Goal: Information Seeking & Learning: Understand process/instructions

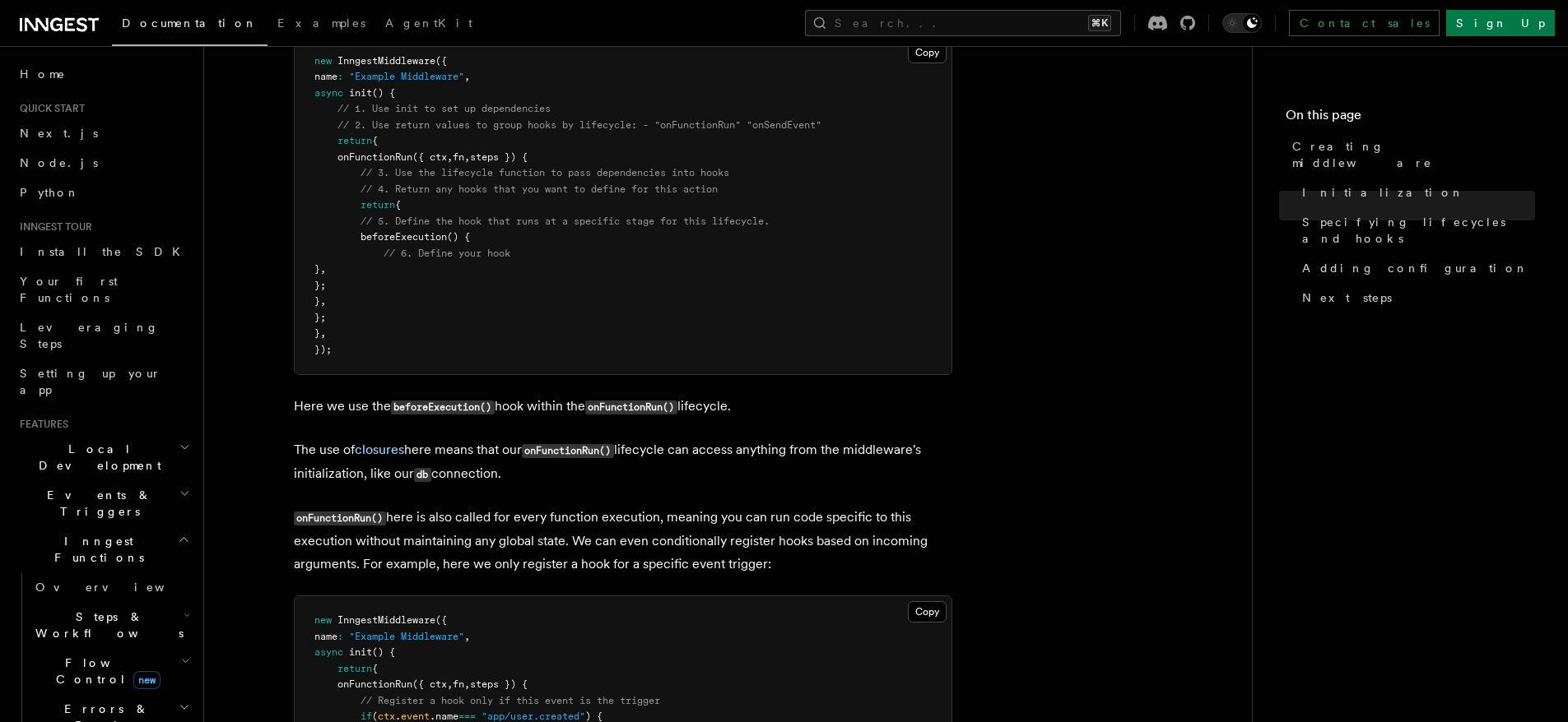
scroll to position [1145, 0]
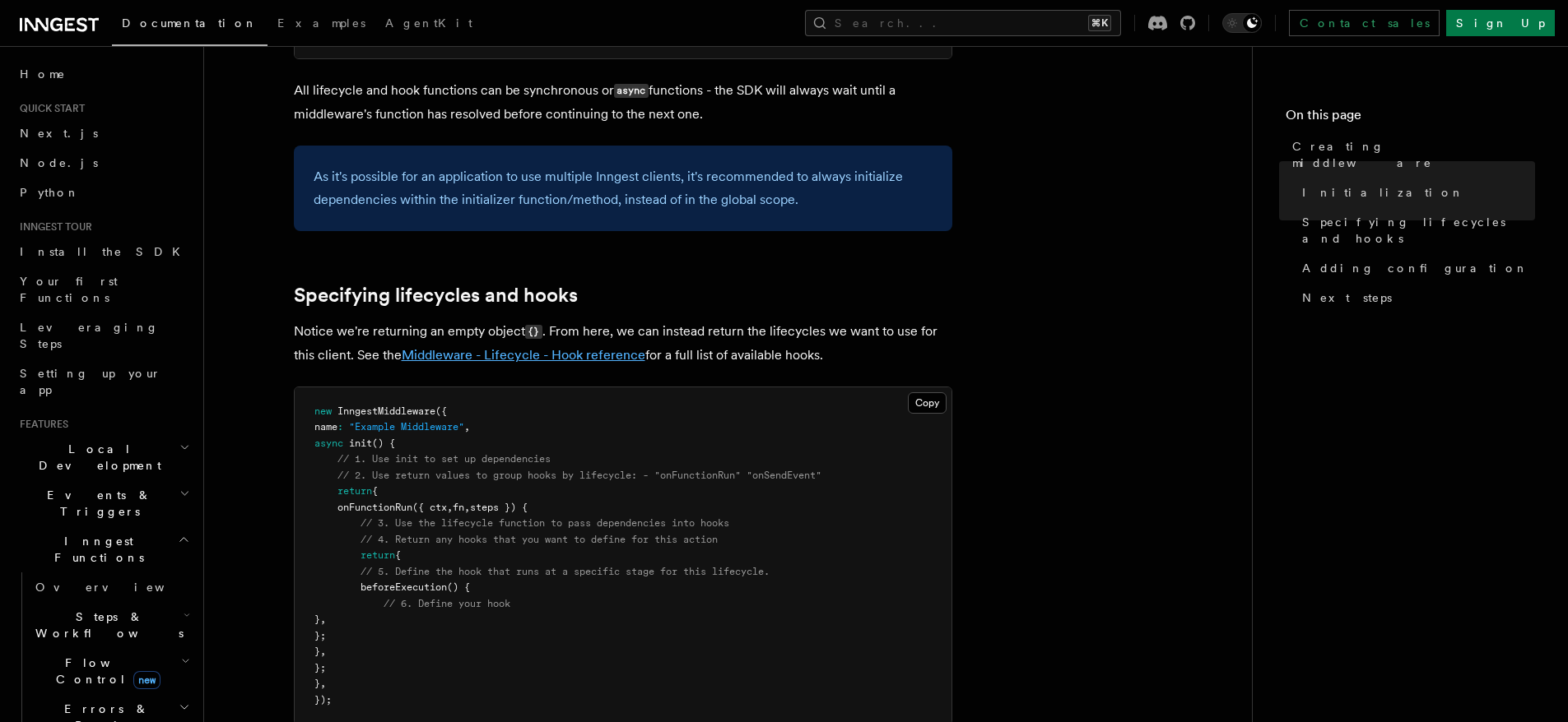
click at [588, 360] on link "Middleware - Lifecycle - Hook reference" at bounding box center [524, 355] width 244 height 16
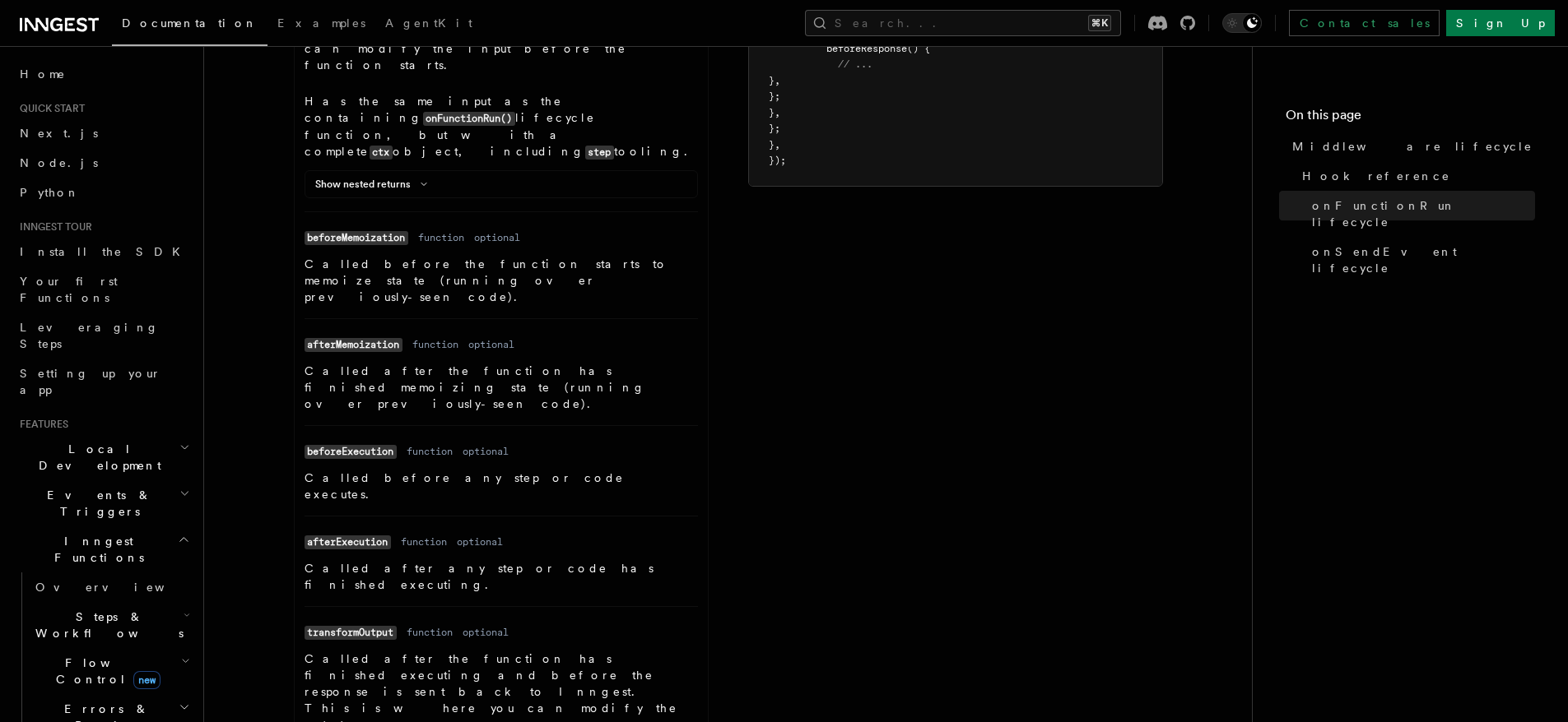
scroll to position [1218, 0]
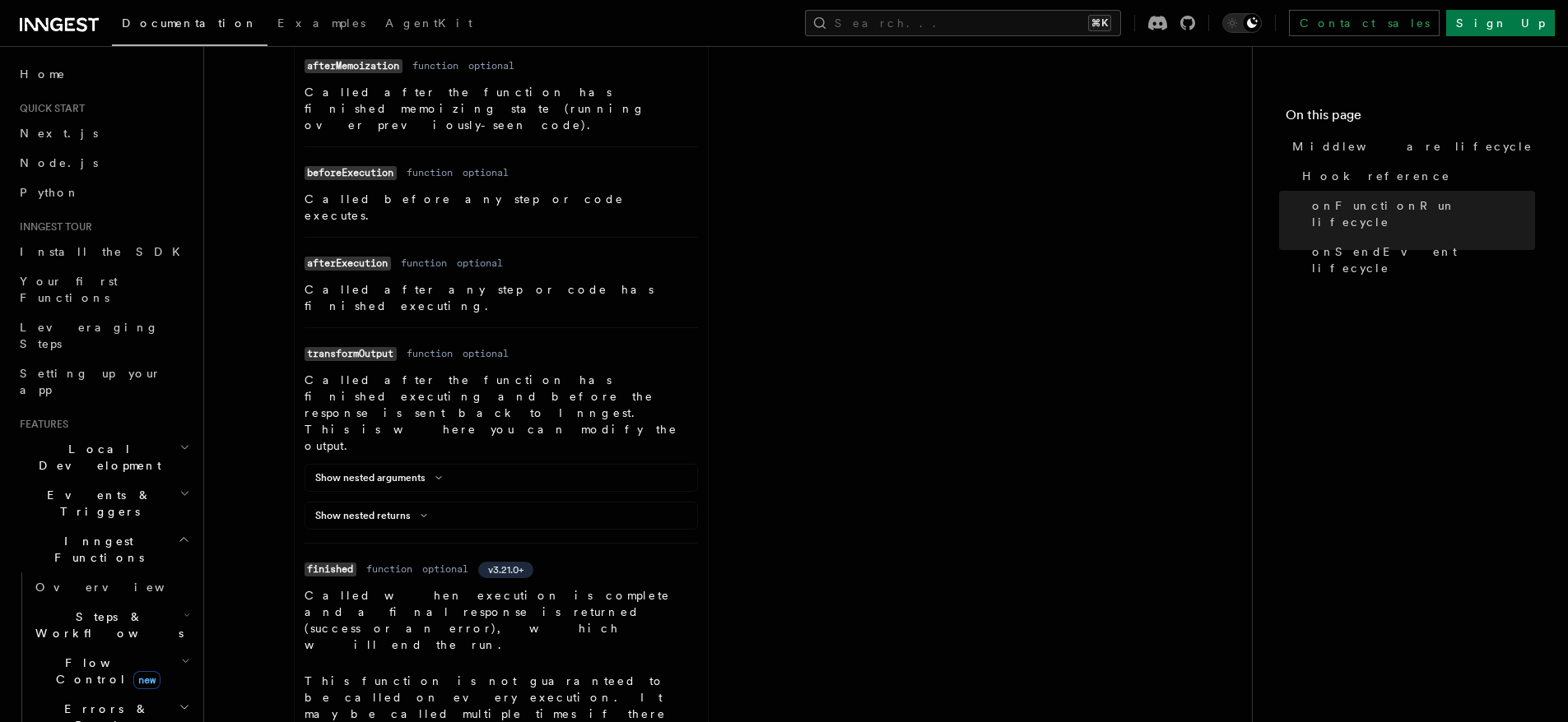
click at [432, 472] on div "Show nested arguments" at bounding box center [501, 481] width 392 height 20
click at [434, 472] on button "Show nested arguments" at bounding box center [382, 478] width 134 height 13
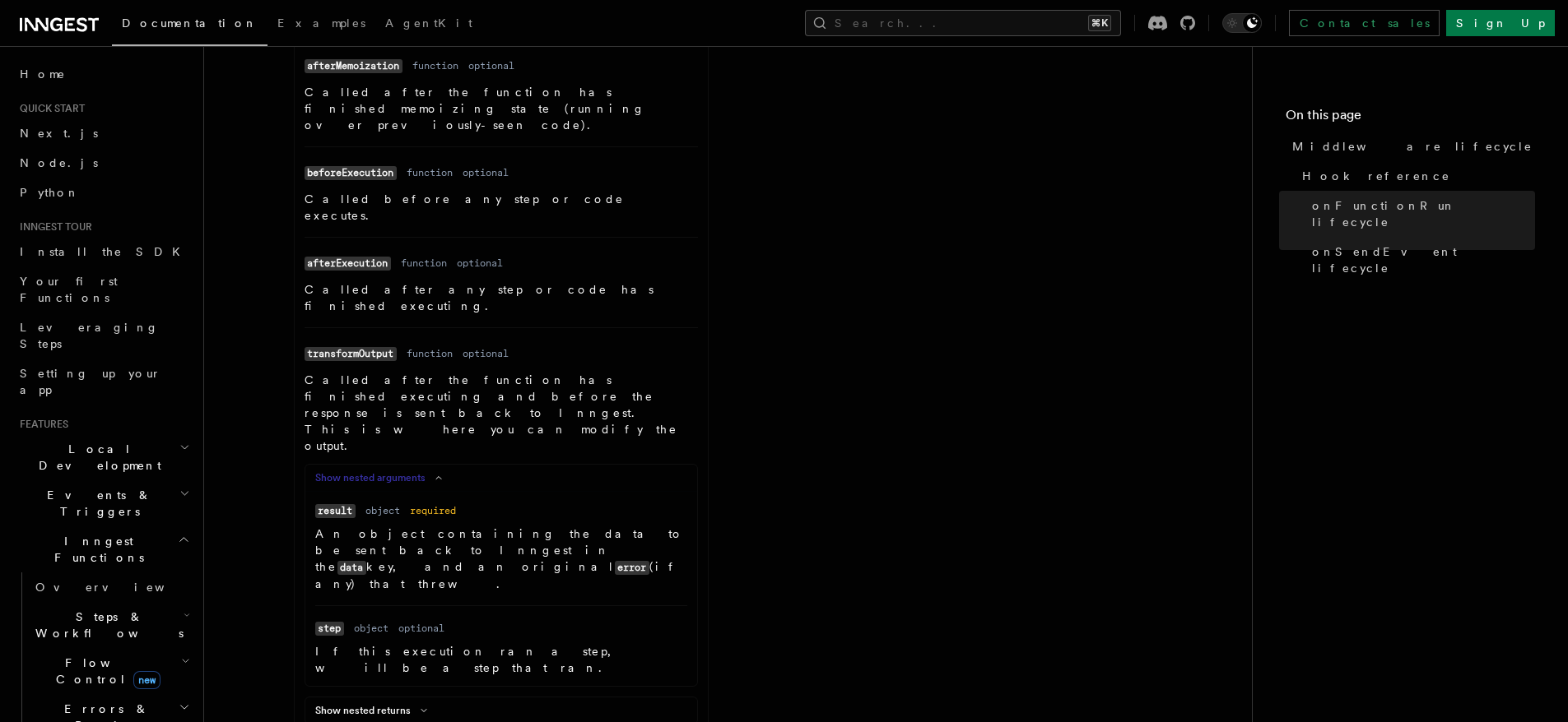
click at [438, 473] on icon at bounding box center [438, 478] width 20 height 9
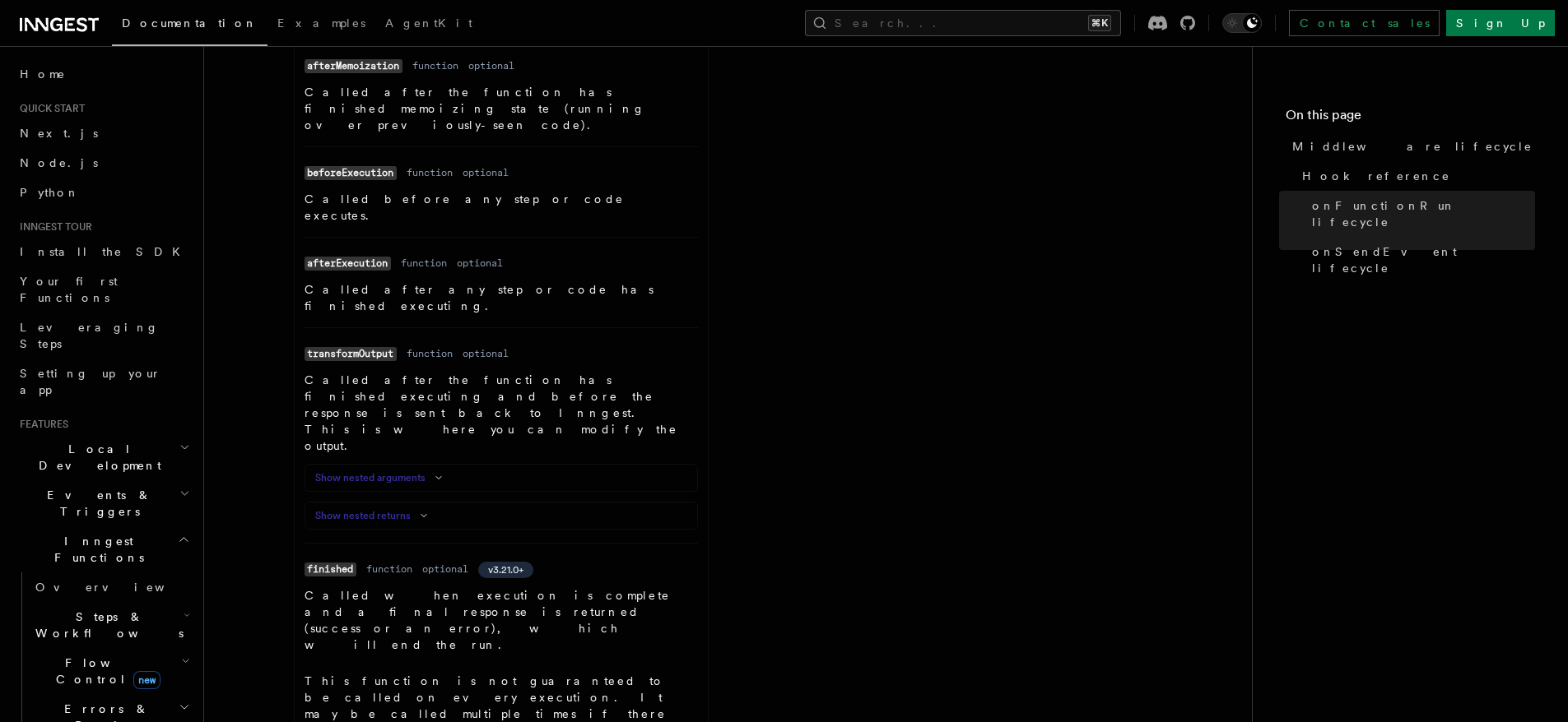
click at [421, 511] on icon at bounding box center [424, 516] width 20 height 9
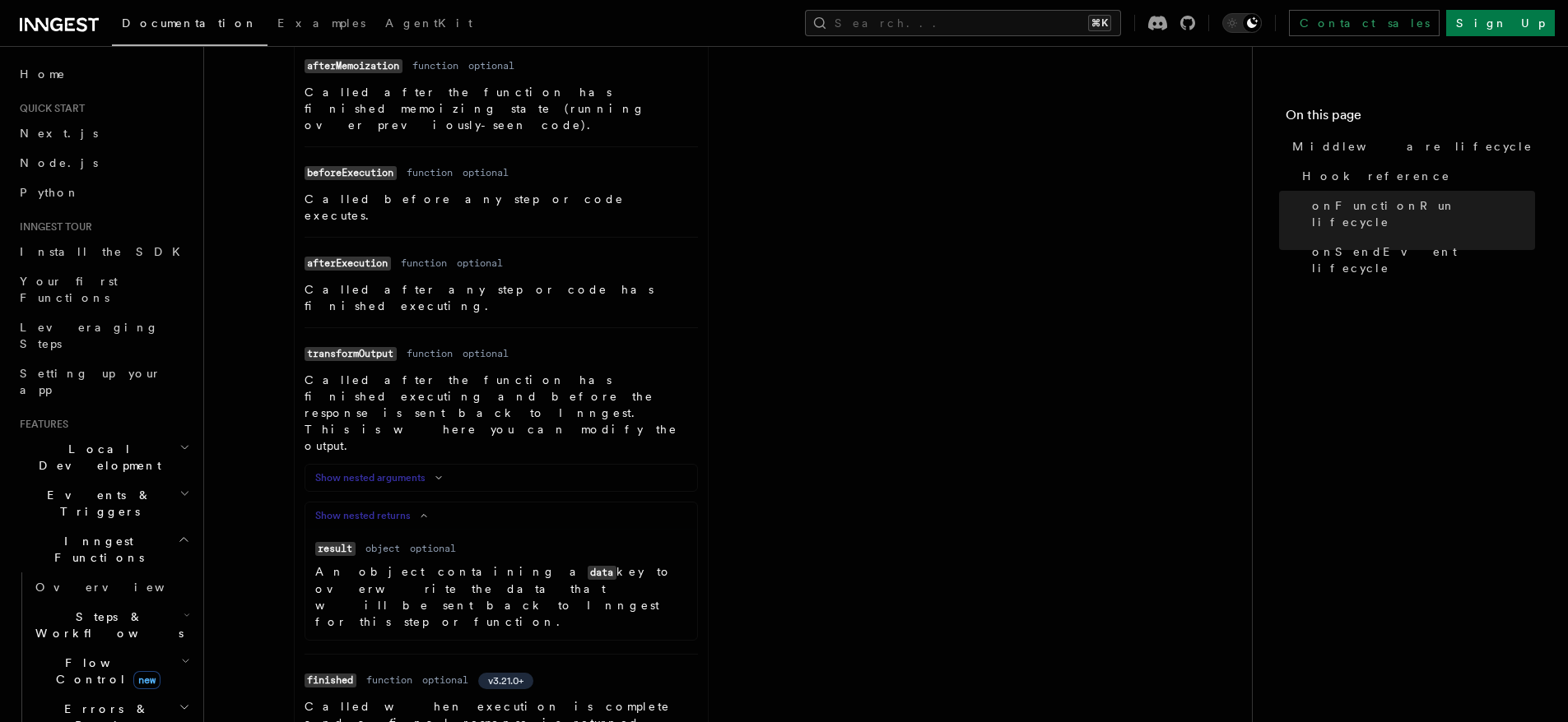
click at [421, 511] on icon at bounding box center [424, 516] width 20 height 9
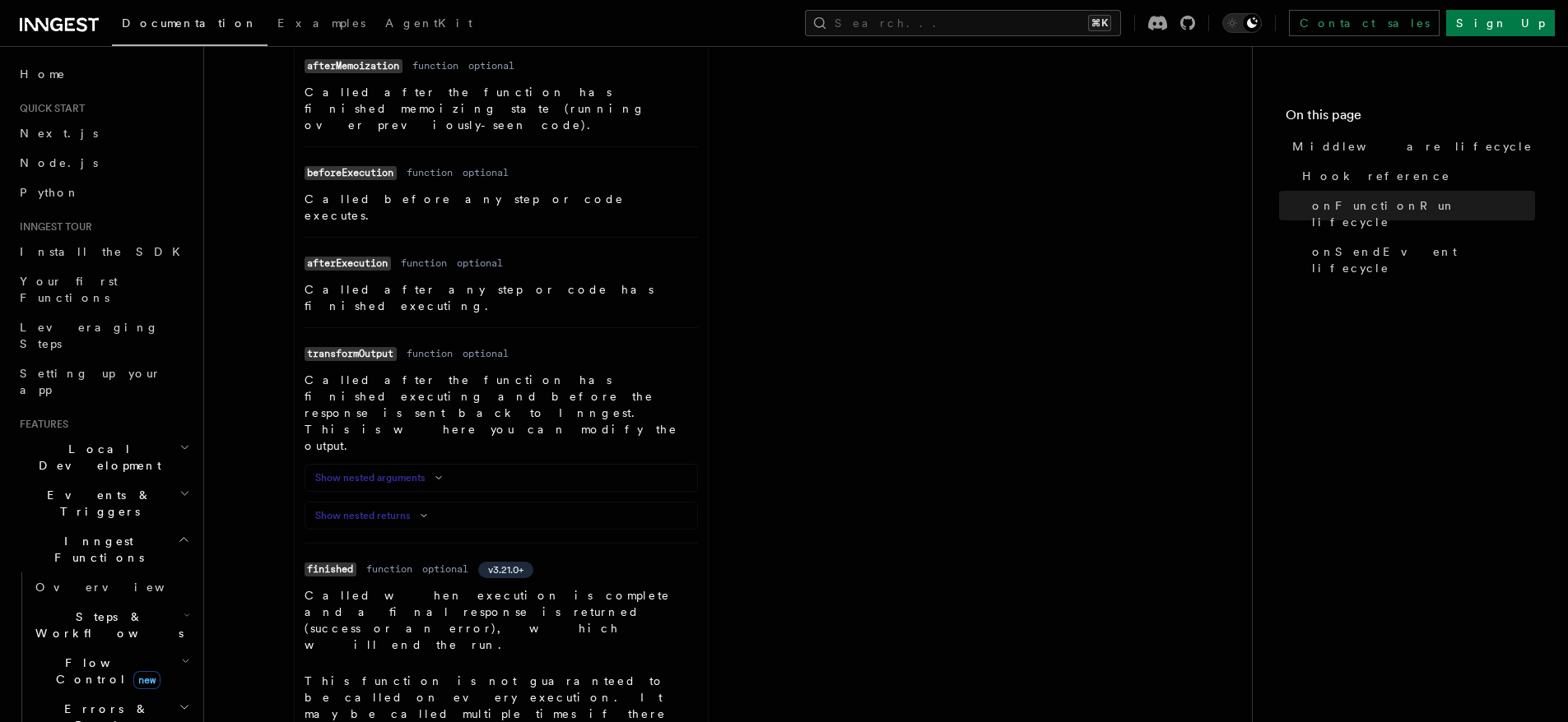
click at [428, 472] on button "Show nested arguments" at bounding box center [382, 478] width 134 height 13
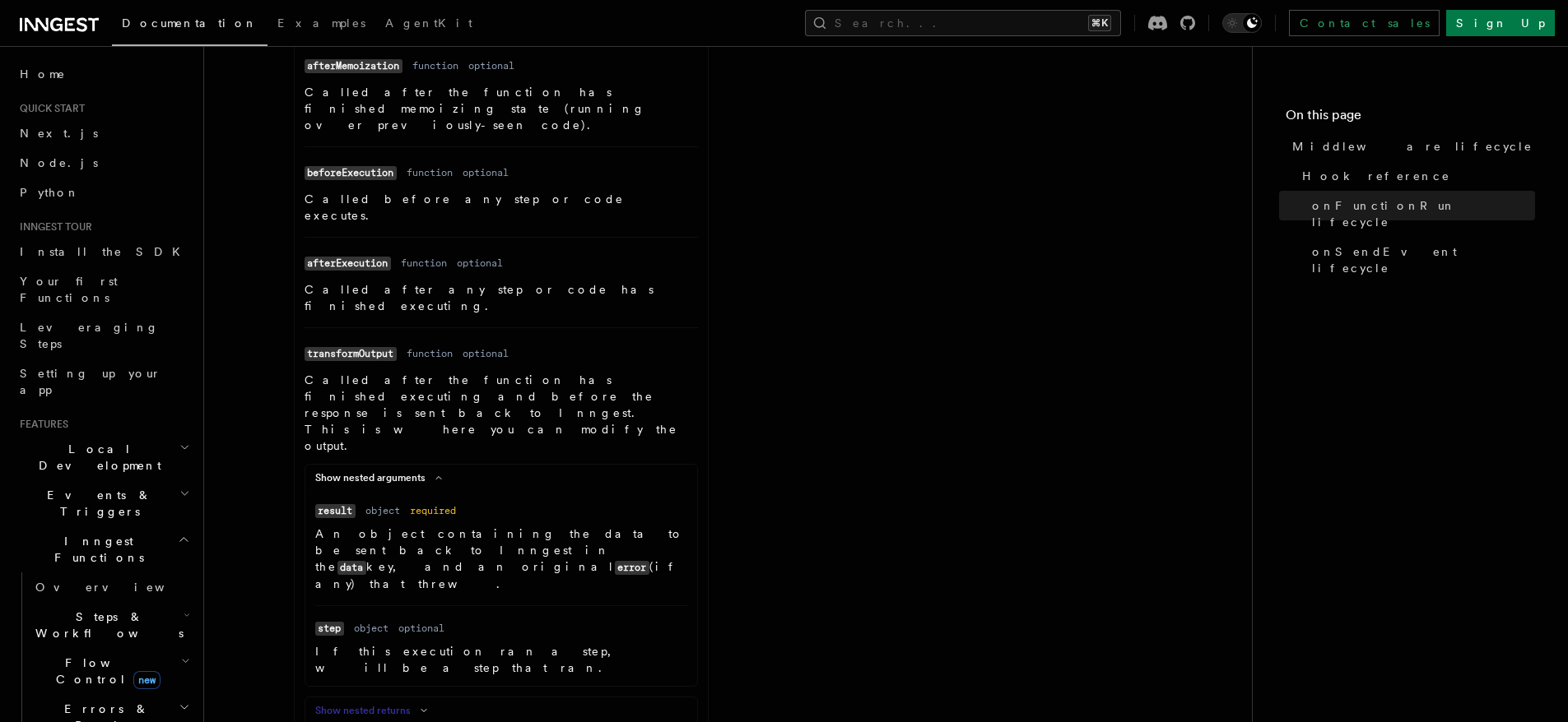
click at [345, 347] on code "transformOutput" at bounding box center [350, 354] width 92 height 14
copy code "transformOutput"
click at [426, 706] on icon at bounding box center [424, 711] width 20 height 9
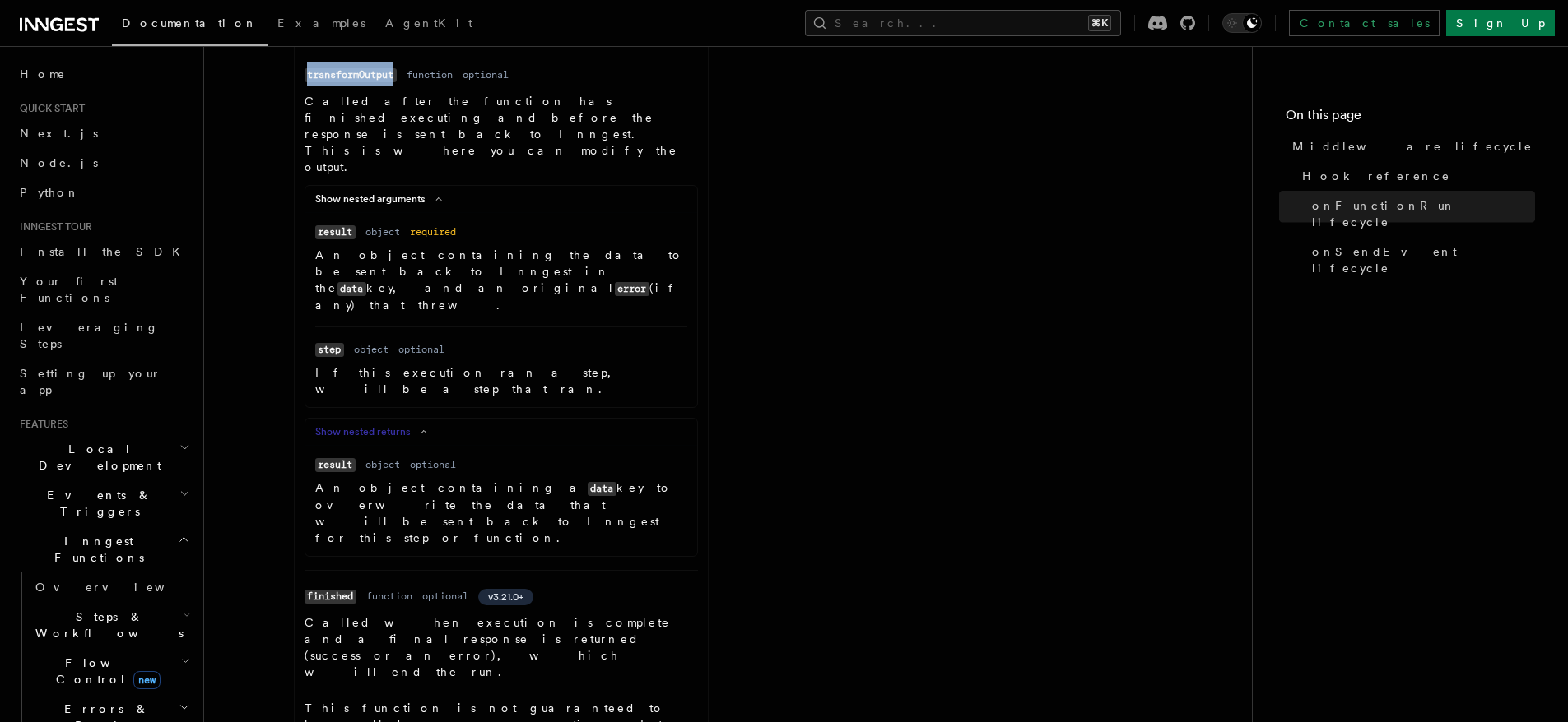
scroll to position [1515, 0]
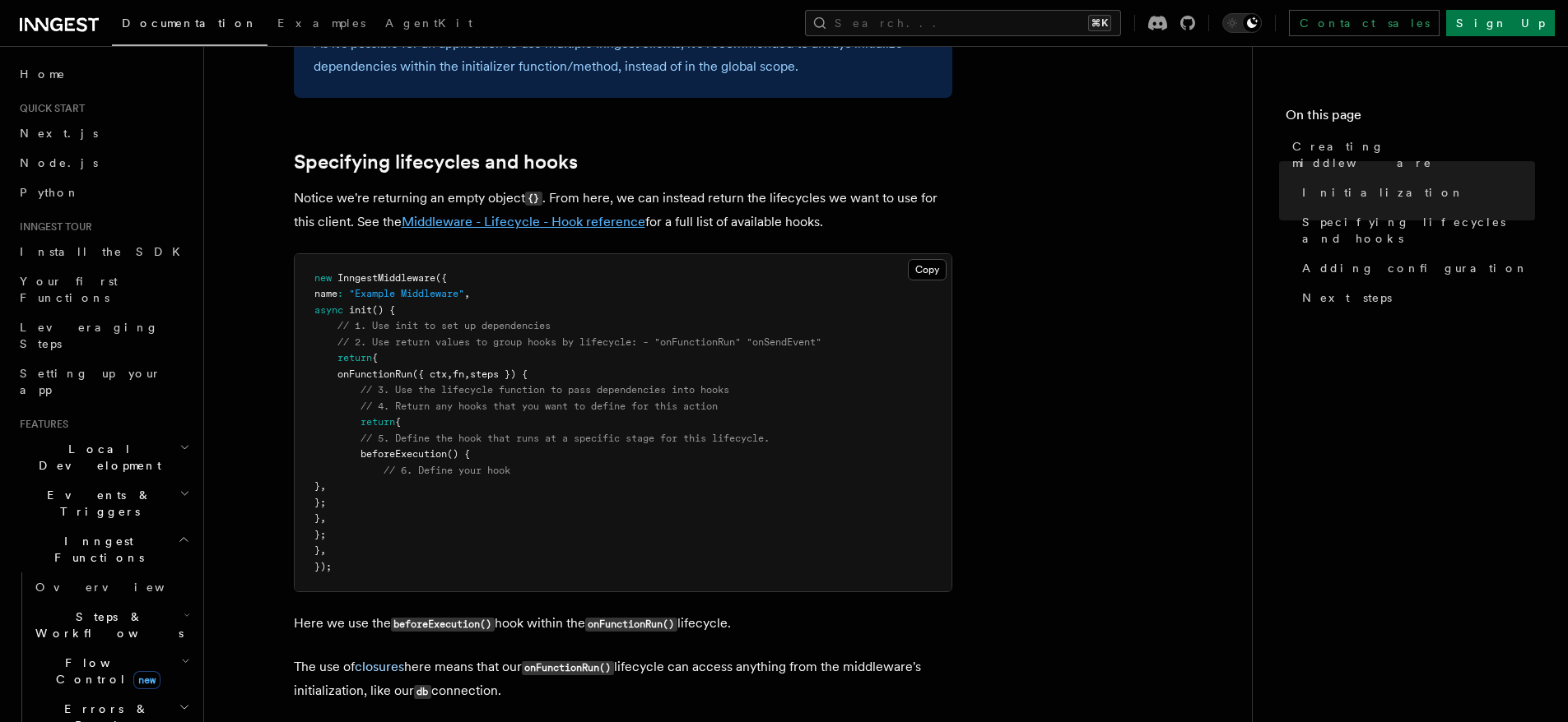
click at [605, 225] on link "Middleware - Lifecycle - Hook reference" at bounding box center [524, 221] width 244 height 16
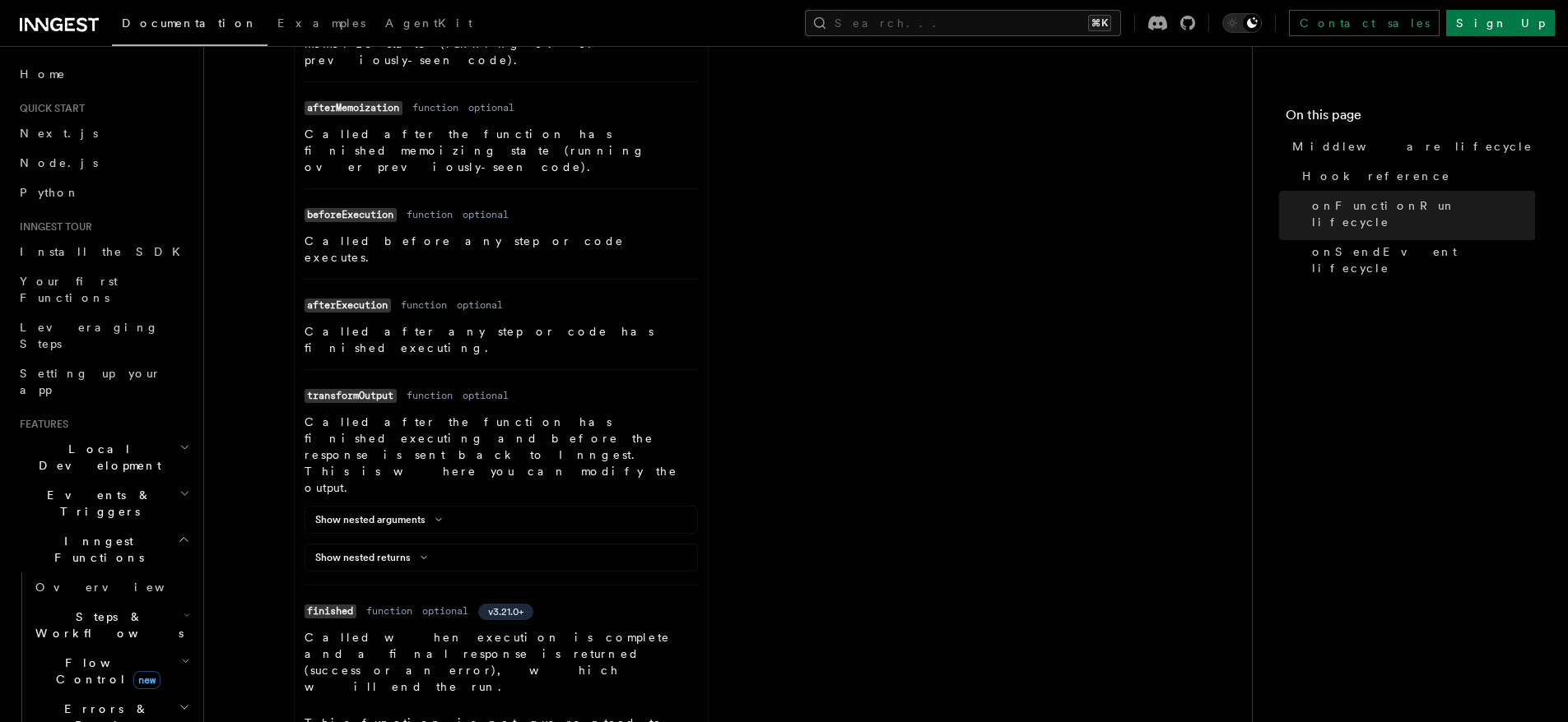
scroll to position [1139, 0]
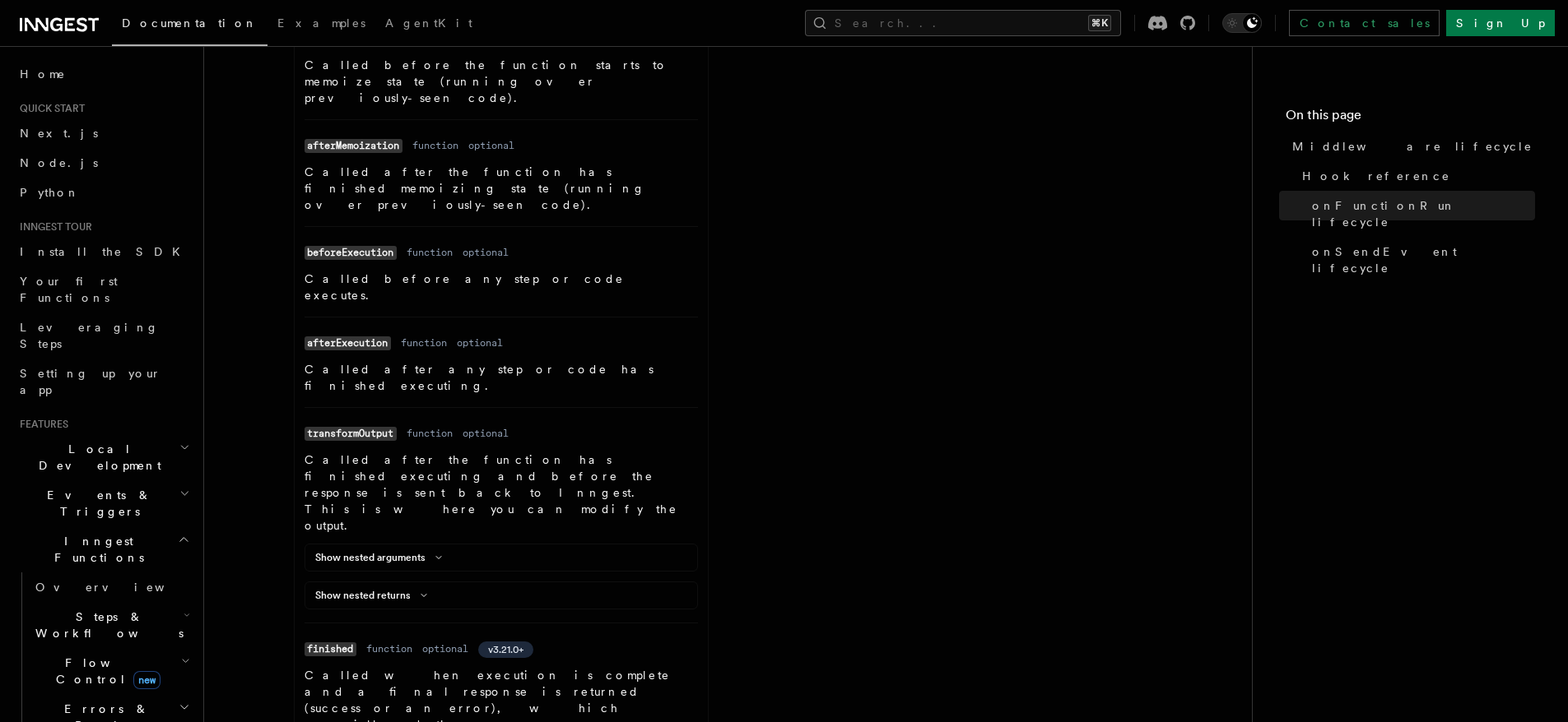
click at [378, 544] on div "Show nested arguments Name result Type object Required required Description An …" at bounding box center [501, 558] width 394 height 28
click at [386, 552] on div "Show nested arguments" at bounding box center [501, 561] width 392 height 20
click at [401, 589] on div "Show nested returns" at bounding box center [501, 599] width 392 height 20
click at [406, 589] on button "Show nested returns" at bounding box center [375, 596] width 119 height 13
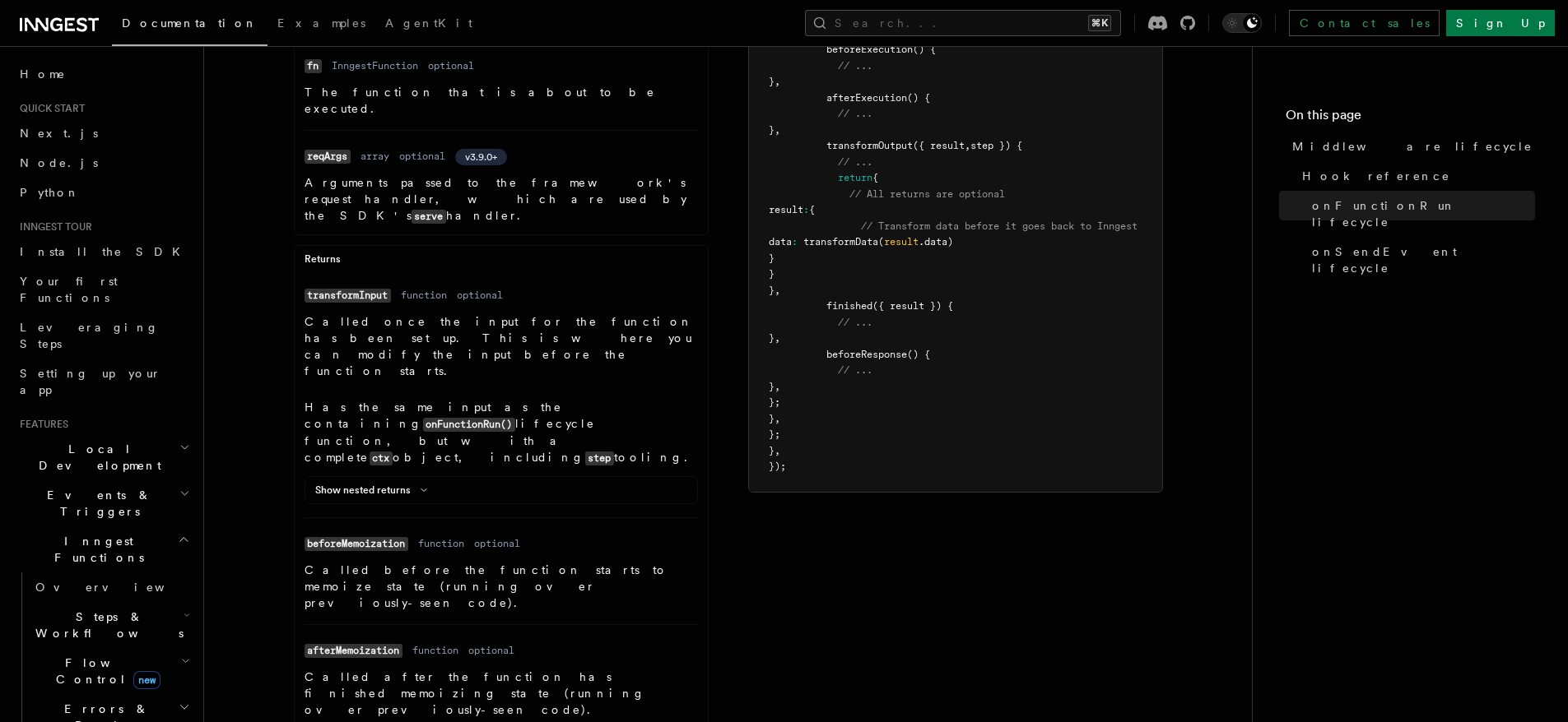
scroll to position [546, 0]
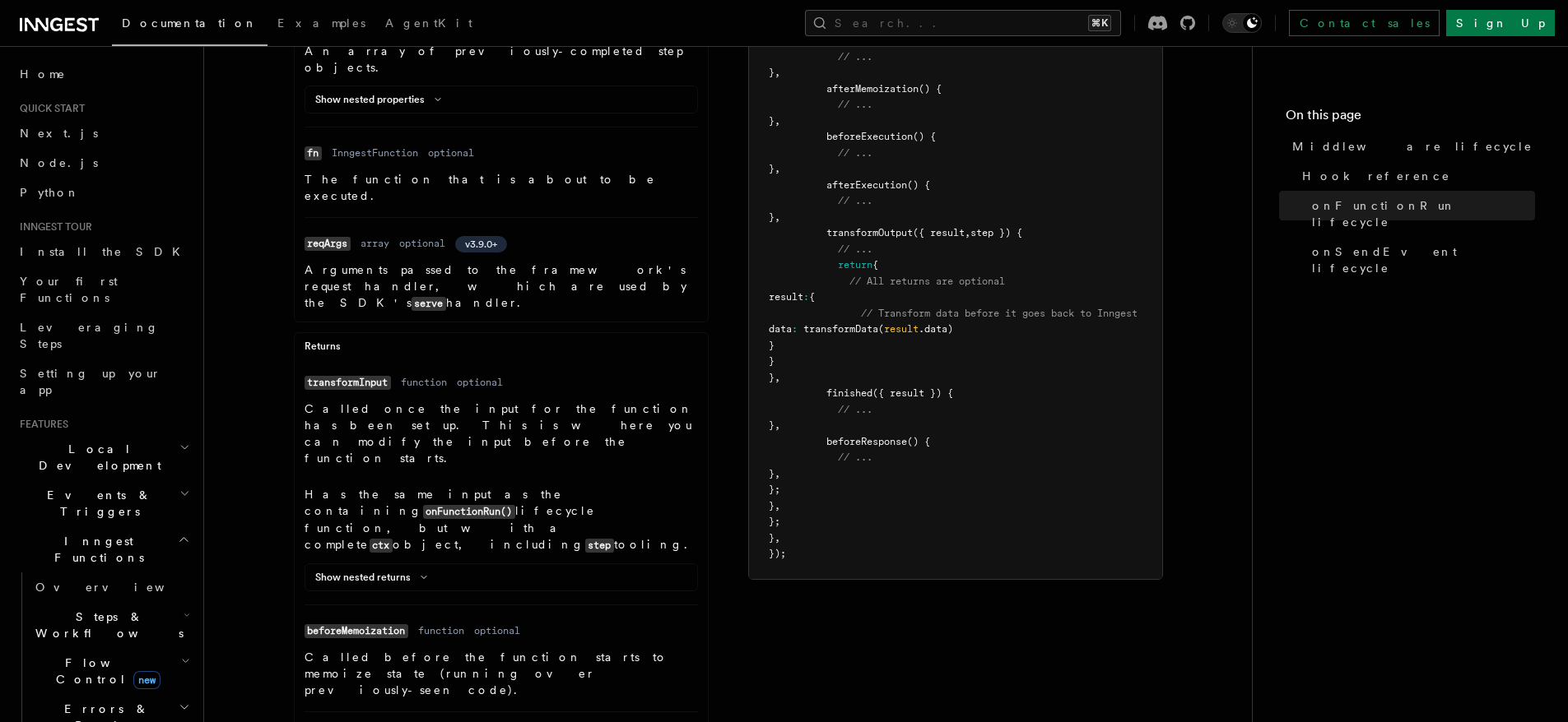
drag, startPoint x: 859, startPoint y: 360, endPoint x: 806, endPoint y: 267, distance: 107.0
click at [806, 267] on pre "const myMiddleware = new InngestMiddleware ({ name : "My Middleware" , init ({ …" at bounding box center [955, 185] width 413 height 787
copy code "return { // All returns are optional result : { // Transform data before it goe…"
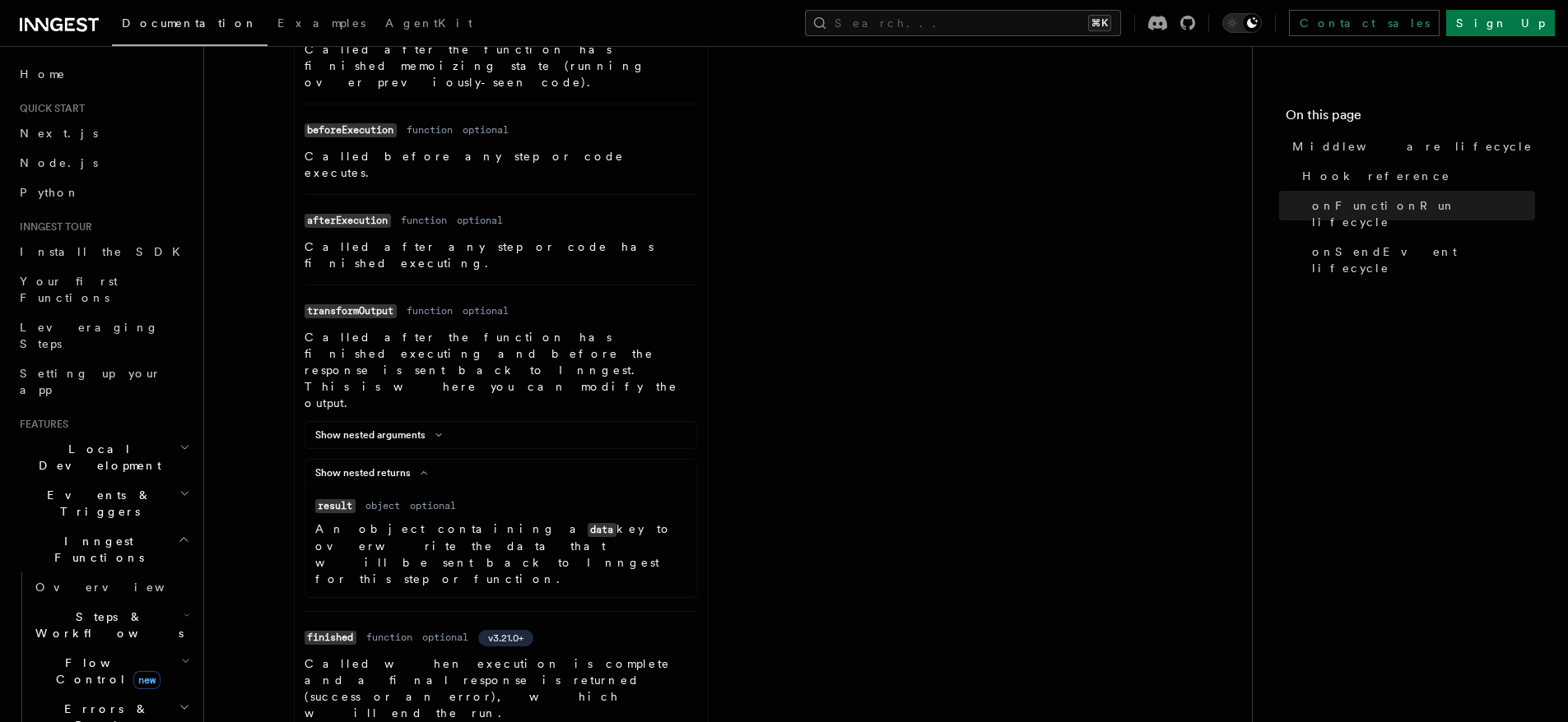
scroll to position [1290, 0]
